Goal: Task Accomplishment & Management: Manage account settings

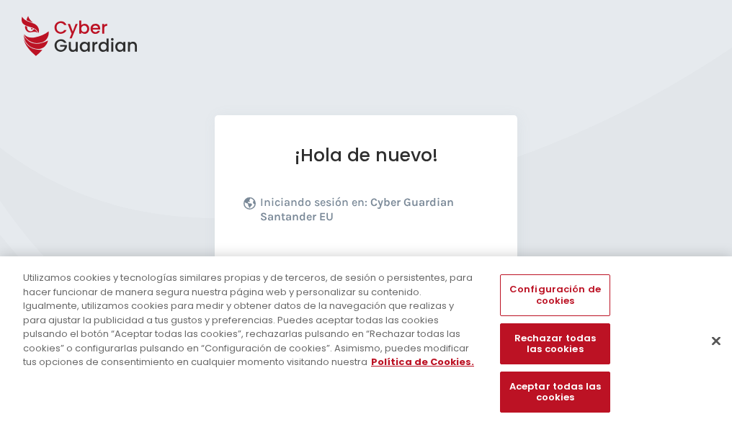
scroll to position [176, 0]
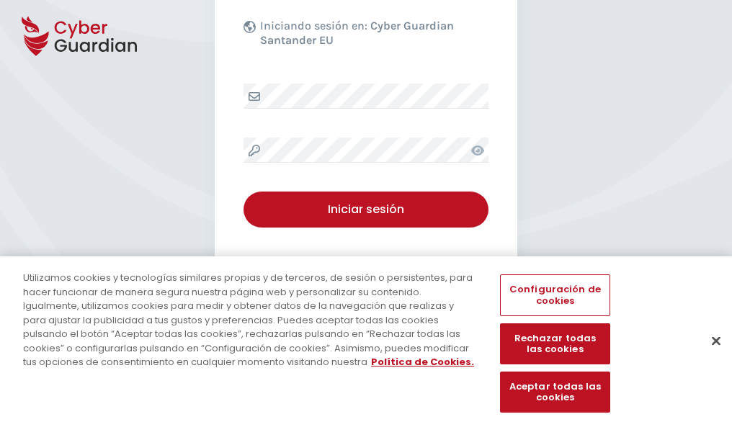
click at [709, 356] on button "Cerrar" at bounding box center [716, 341] width 32 height 32
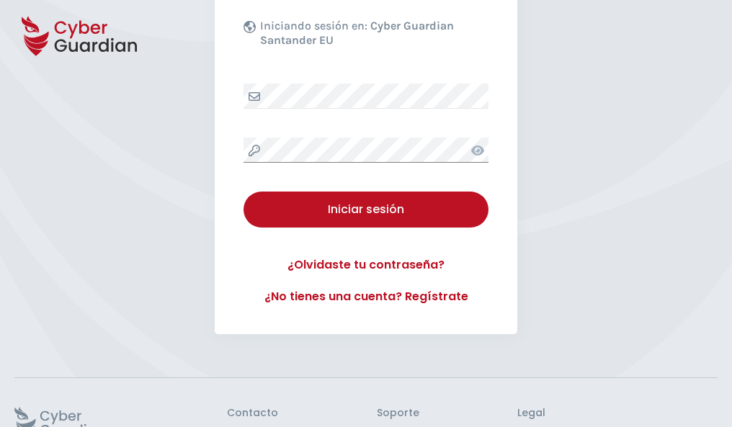
scroll to position [280, 0]
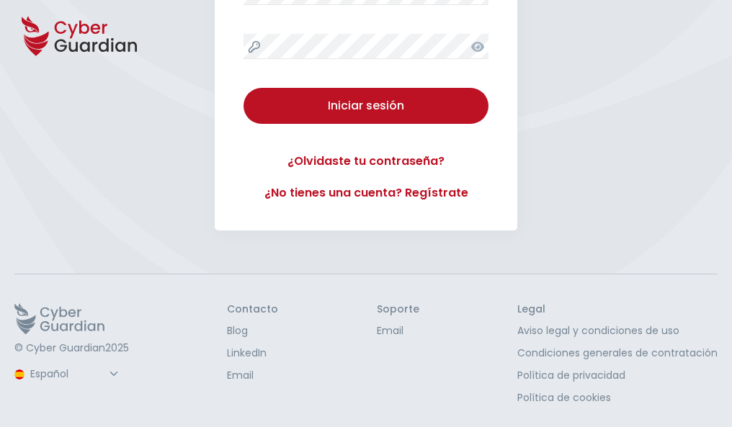
click at [243, 88] on button "Iniciar sesión" at bounding box center [365, 106] width 245 height 36
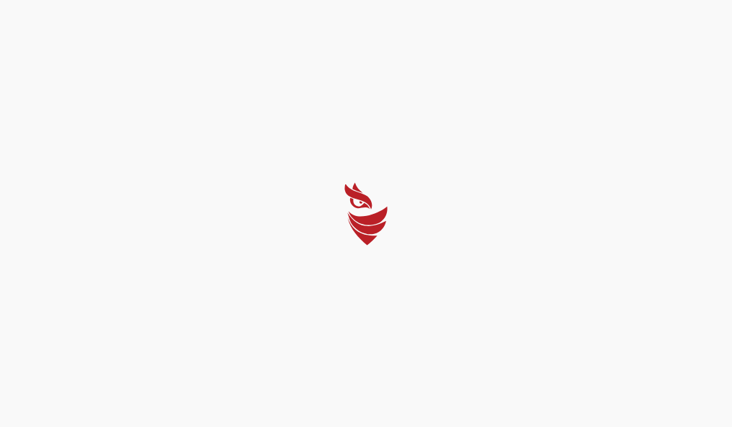
scroll to position [0, 0]
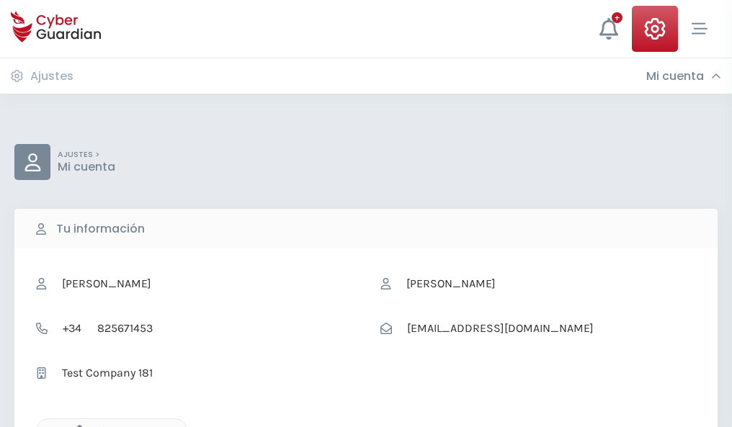
click at [76, 426] on icon "button" at bounding box center [76, 431] width 12 height 12
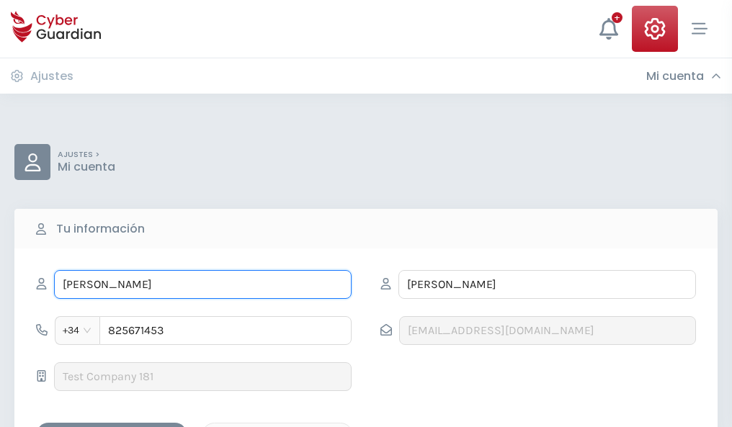
click at [202, 285] on input "ROLANDO" at bounding box center [202, 284] width 297 height 29
type input "R"
type input "Teo"
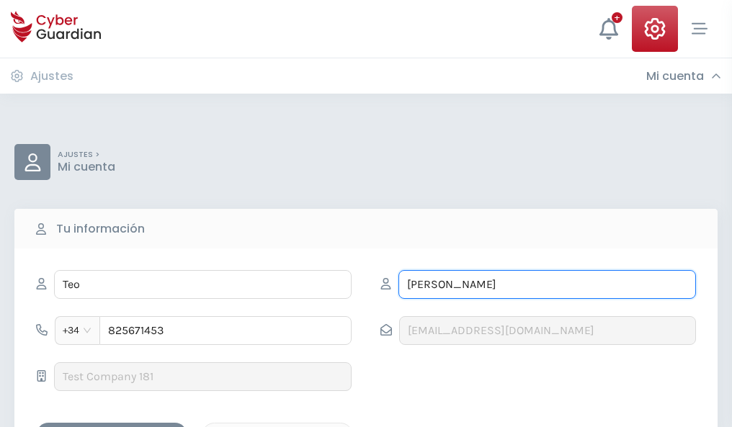
click at [547, 285] on input "BARRIGA" at bounding box center [546, 284] width 297 height 29
type input "B"
type input "Carrera"
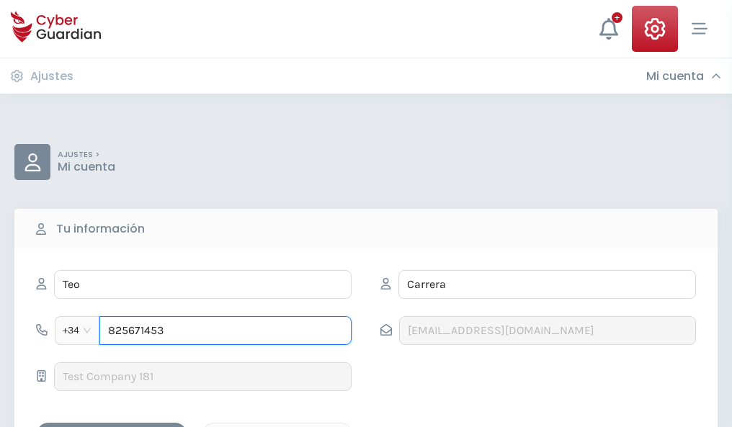
click at [225, 331] on input "825671453" at bounding box center [225, 330] width 252 height 29
type input "8"
type input "979908531"
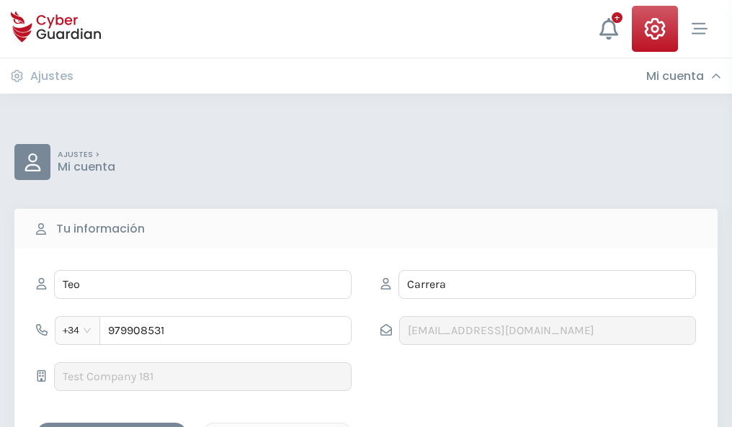
click at [112, 426] on div "Guardar cambios" at bounding box center [112, 435] width 130 height 18
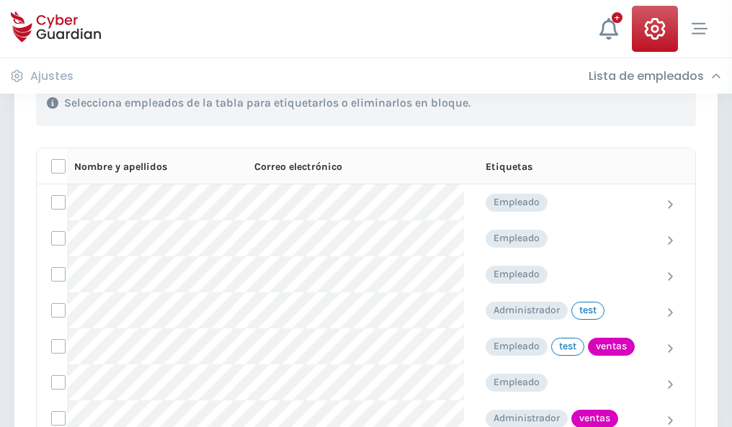
scroll to position [653, 0]
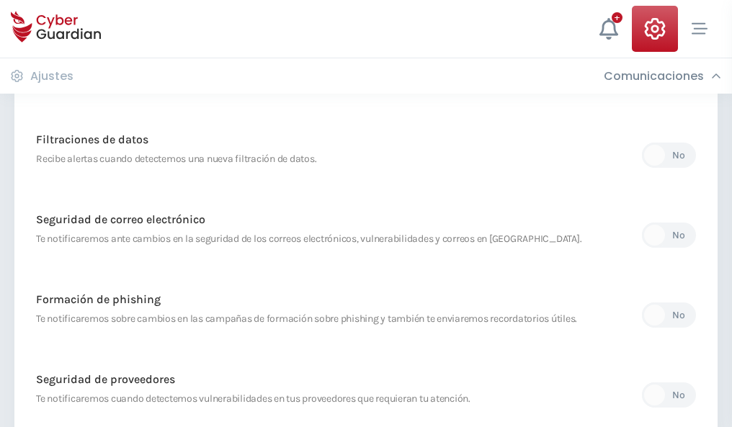
scroll to position [759, 0]
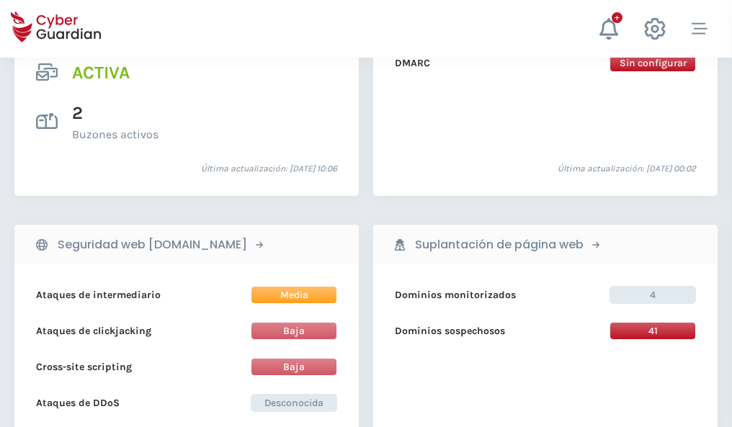
scroll to position [1464, 0]
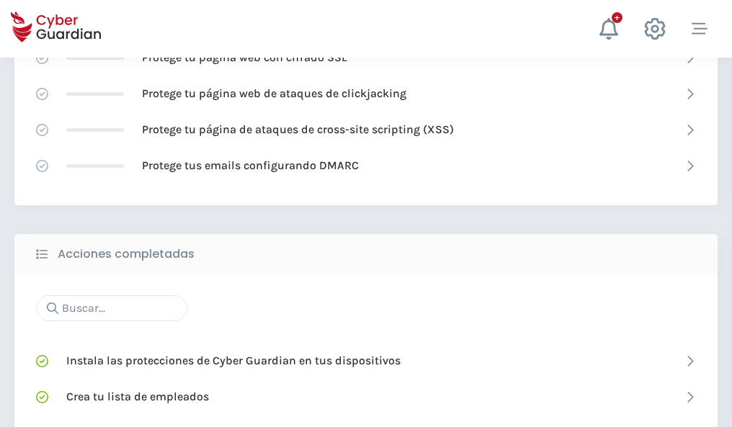
scroll to position [959, 0]
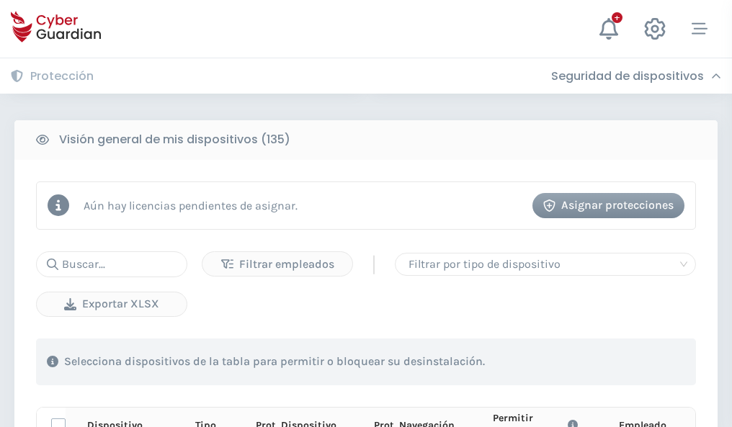
scroll to position [1273, 0]
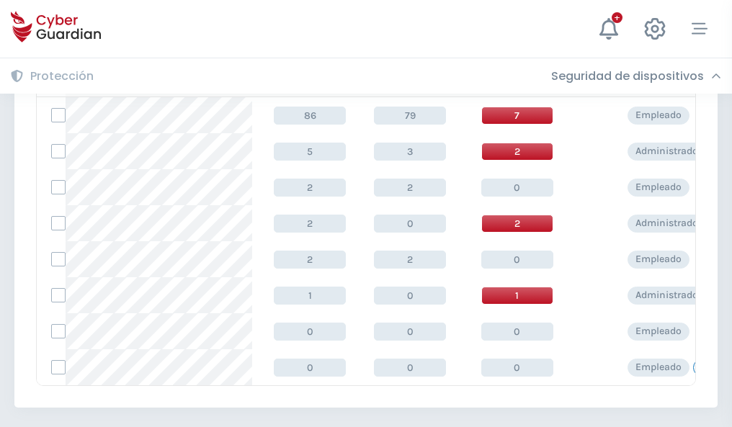
scroll to position [668, 0]
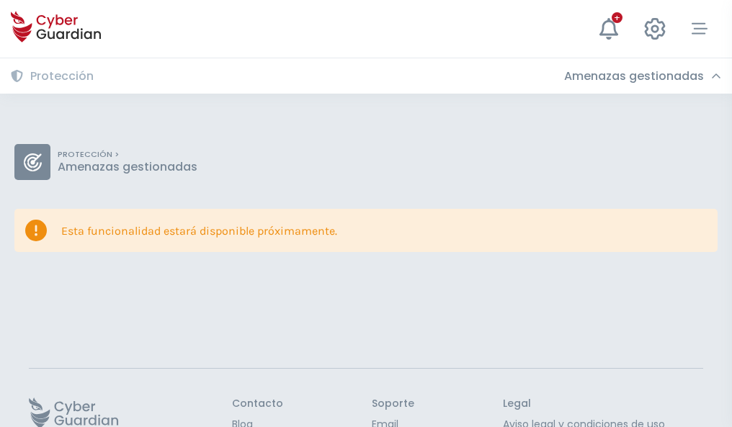
scroll to position [94, 0]
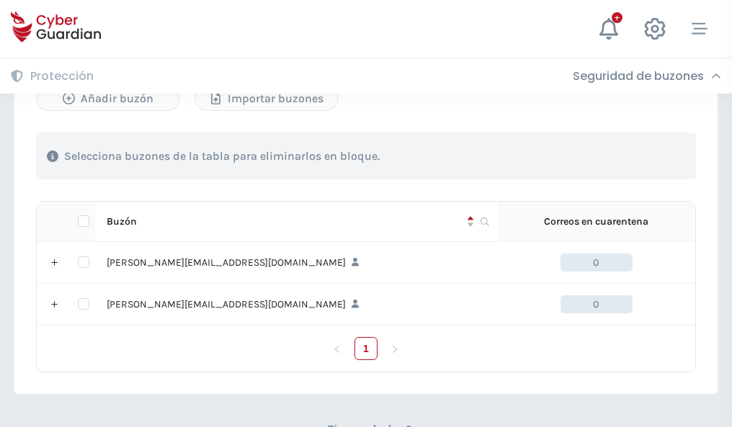
scroll to position [626, 0]
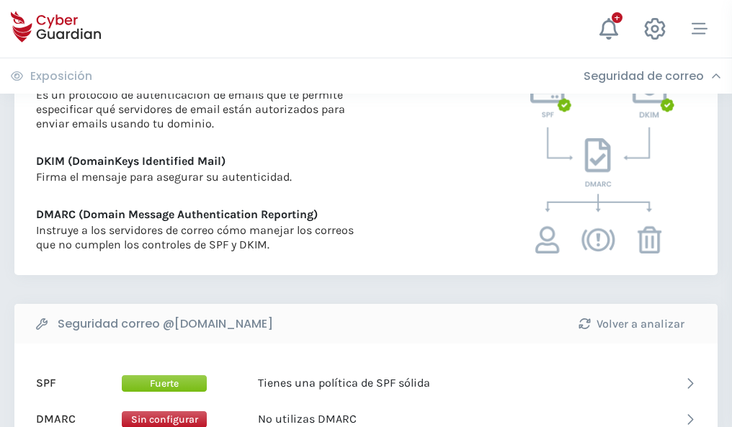
scroll to position [777, 0]
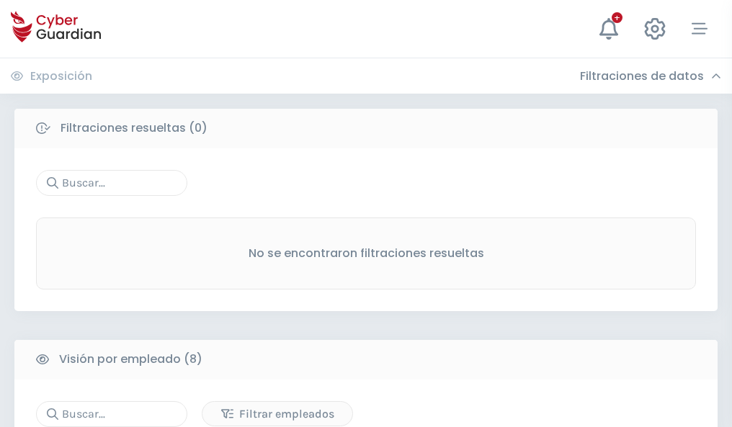
scroll to position [1227, 0]
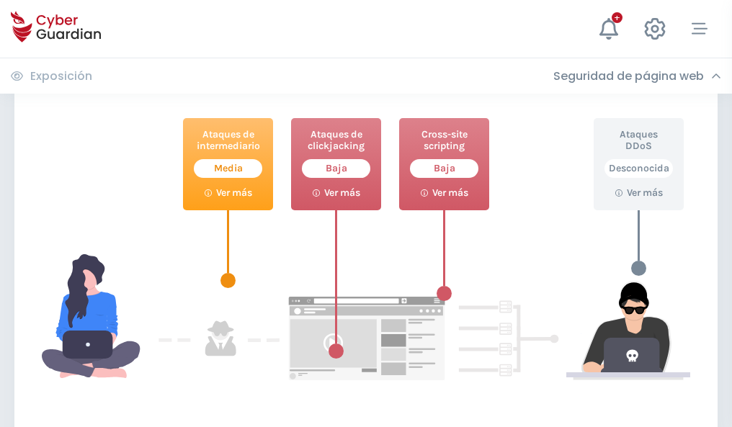
scroll to position [784, 0]
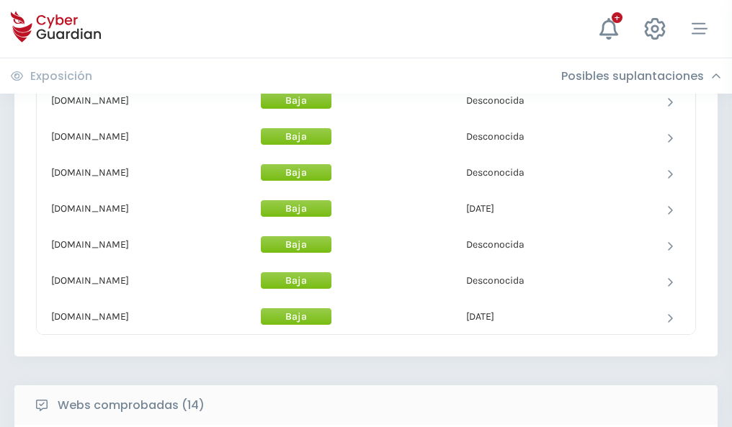
scroll to position [1405, 0]
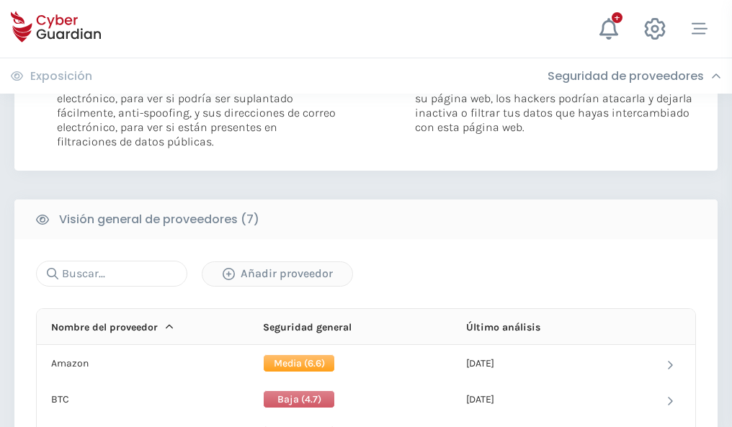
scroll to position [965, 0]
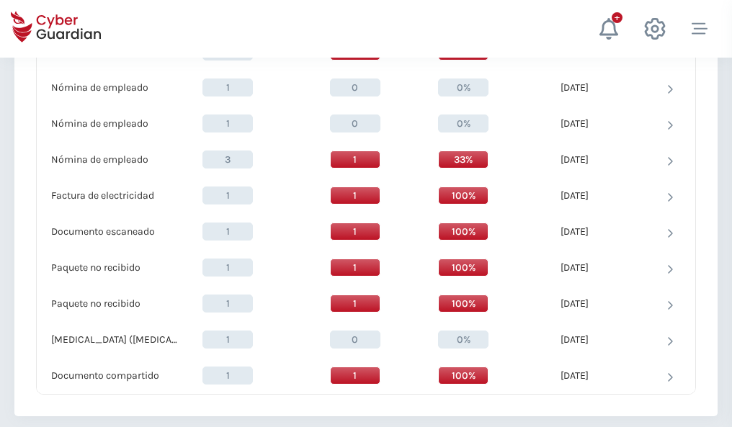
scroll to position [1493, 0]
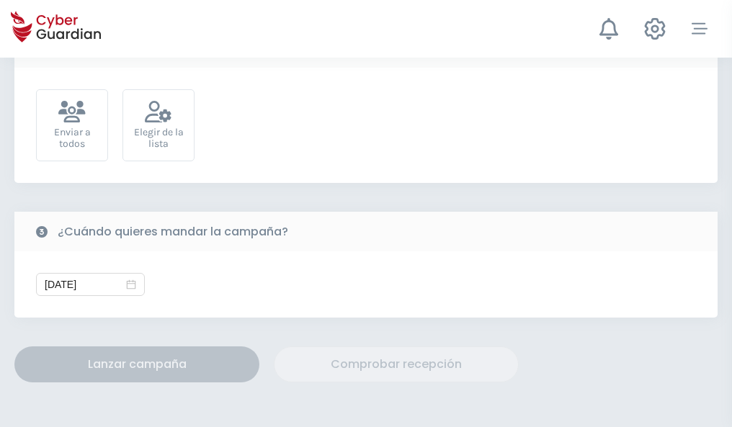
scroll to position [527, 0]
